Goal: Task Accomplishment & Management: Manage account settings

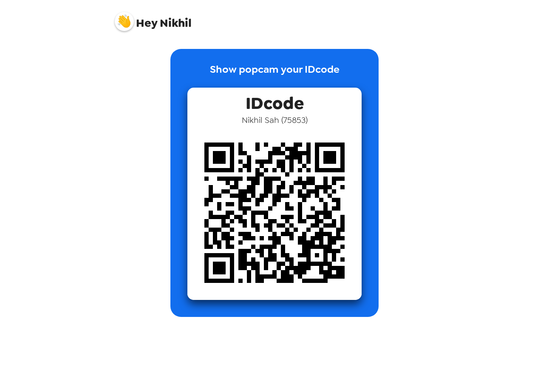
click at [160, 26] on span "Hey Nikhil" at bounding box center [153, 18] width 77 height 21
click at [127, 26] on img at bounding box center [124, 21] width 19 height 19
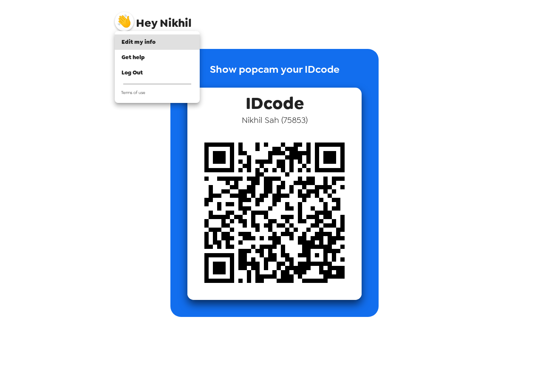
click at [125, 145] on div at bounding box center [274, 192] width 549 height 385
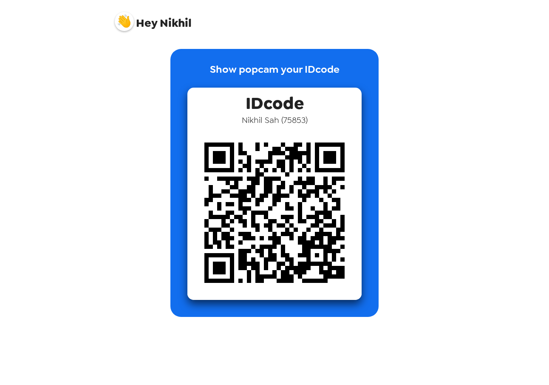
click at [259, 222] on img at bounding box center [274, 212] width 174 height 174
click at [167, 26] on span "Hey Nikhil" at bounding box center [153, 18] width 77 height 21
click at [113, 26] on div "Hey Nikhil" at bounding box center [275, 18] width 340 height 36
click at [120, 26] on img at bounding box center [124, 21] width 19 height 19
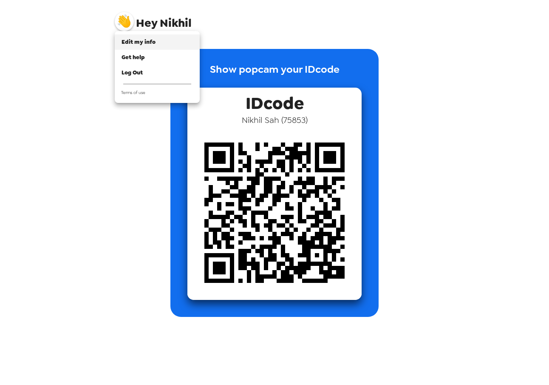
click at [127, 43] on span "Edit my info" at bounding box center [139, 41] width 34 height 7
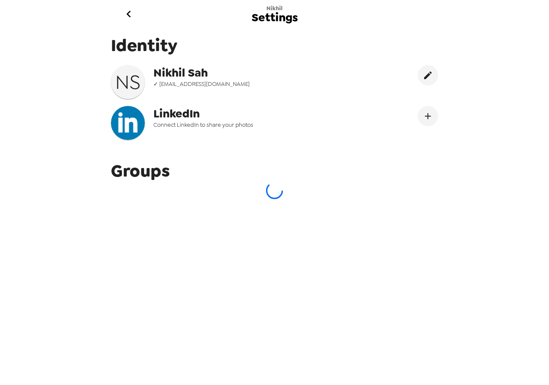
click at [131, 15] on icon "go back" at bounding box center [129, 14] width 14 height 14
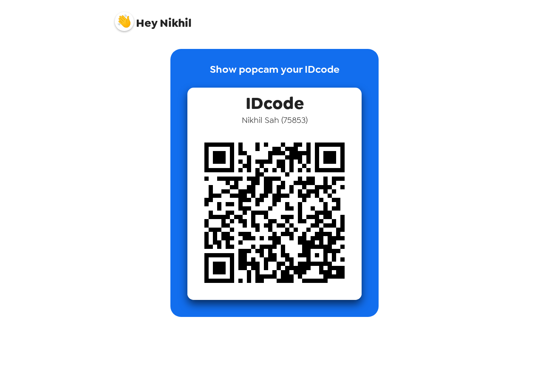
click at [124, 25] on img at bounding box center [124, 21] width 19 height 19
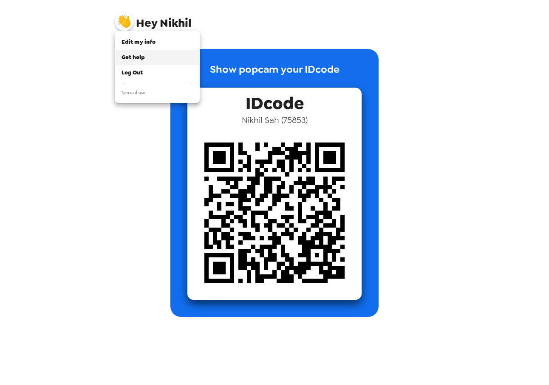
click at [138, 62] on li "Get help" at bounding box center [157, 57] width 85 height 15
click at [154, 33] on ul "Edit my info Get help Log Out Terms of use" at bounding box center [157, 67] width 85 height 72
click at [154, 41] on span "Edit my info" at bounding box center [139, 41] width 34 height 7
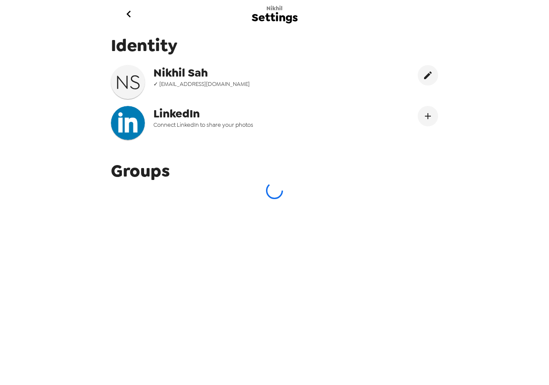
click at [127, 85] on h3 "N S" at bounding box center [128, 82] width 34 height 24
click at [141, 131] on img at bounding box center [128, 123] width 34 height 34
click at [194, 219] on div "Identity N S Nikhil Sah ✓ nikhilsah2006@gmail.com LinkedIn Connect LinkedIn to …" at bounding box center [275, 202] width 340 height 349
click at [390, 141] on div "Identity N S Nikhil Sah ✓ nikhilsah2006@gmail.com LinkedIn Connect LinkedIn to …" at bounding box center [275, 90] width 340 height 125
click at [299, 178] on div "Groups" at bounding box center [275, 179] width 340 height 52
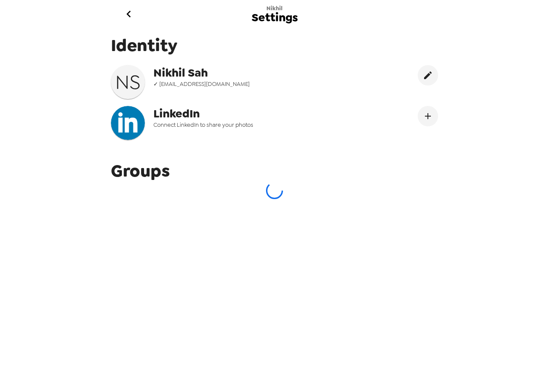
click at [273, 194] on icon at bounding box center [274, 190] width 20 height 20
click at [428, 65] on button "edit" at bounding box center [428, 75] width 20 height 20
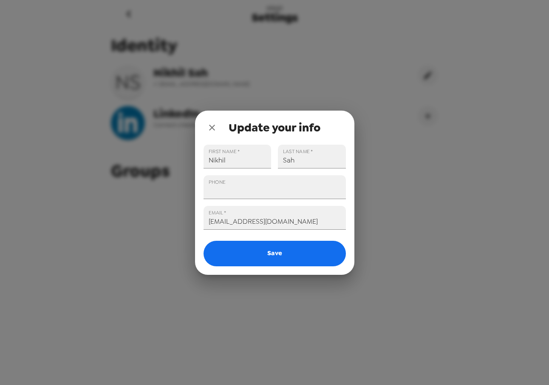
click at [219, 138] on div "Update your info" at bounding box center [274, 128] width 159 height 34
click at [210, 128] on icon "close" at bounding box center [212, 128] width 6 height 6
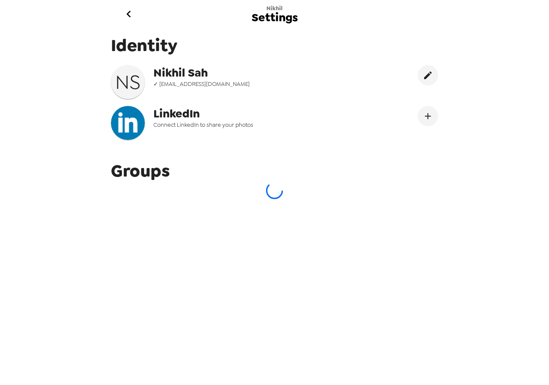
click at [186, 281] on div "Identity N S Nikhil Sah ✓ nikhilsah2006@gmail.com LinkedIn Connect LinkedIn to …" at bounding box center [275, 202] width 340 height 349
click at [193, 242] on div "Identity N S Nikhil Sah ✓ nikhilsah2006@gmail.com LinkedIn Connect LinkedIn to …" at bounding box center [275, 202] width 340 height 349
click at [211, 227] on div "Identity N S Nikhil Sah ✓ nikhilsah2006@gmail.com LinkedIn Connect LinkedIn to …" at bounding box center [275, 202] width 340 height 349
click at [432, 119] on icon "Connect LinekdIn" at bounding box center [428, 116] width 10 height 10
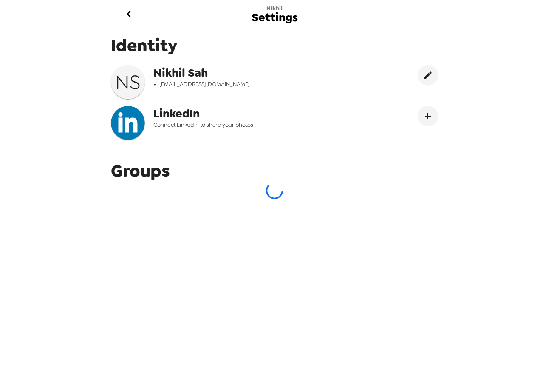
click at [190, 223] on div "Identity N S Nikhil Sah ✓ nikhilsah2006@gmail.com LinkedIn Connect LinkedIn to …" at bounding box center [275, 202] width 340 height 349
click at [162, 169] on span "Groups" at bounding box center [140, 170] width 59 height 23
click at [167, 212] on div "Identity N S Nikhil Sah ✓ nikhilsah2006@gmail.com LinkedIn Connect LinkedIn to …" at bounding box center [275, 202] width 340 height 349
click at [124, 18] on icon "go back" at bounding box center [129, 14] width 14 height 14
